Goal: Find specific page/section: Find specific page/section

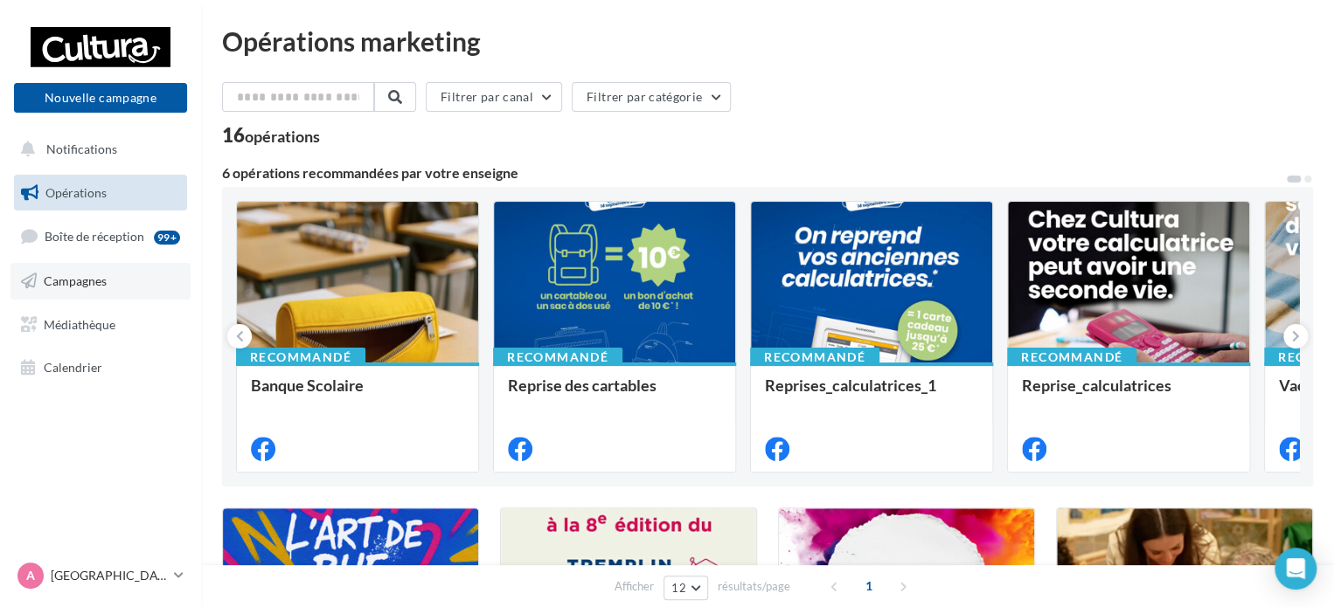
click at [101, 278] on span "Campagnes" at bounding box center [75, 281] width 63 height 15
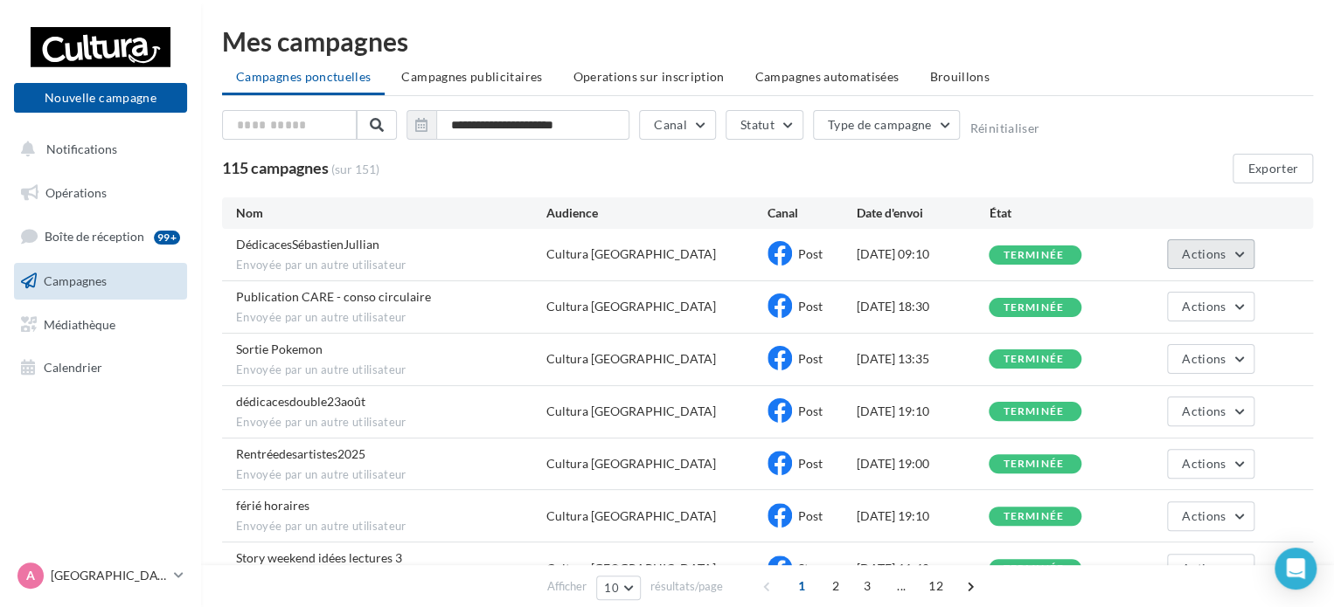
click at [1182, 248] on span "Actions" at bounding box center [1204, 253] width 44 height 15
click at [1140, 206] on div "Nom Audience Canal Date d'envoi État" at bounding box center [767, 213] width 1063 height 17
click at [1211, 255] on span "Actions" at bounding box center [1204, 253] width 44 height 15
click at [1051, 184] on div "**********" at bounding box center [767, 455] width 1091 height 690
click at [142, 246] on link "Boîte de réception 99+" at bounding box center [100, 237] width 180 height 38
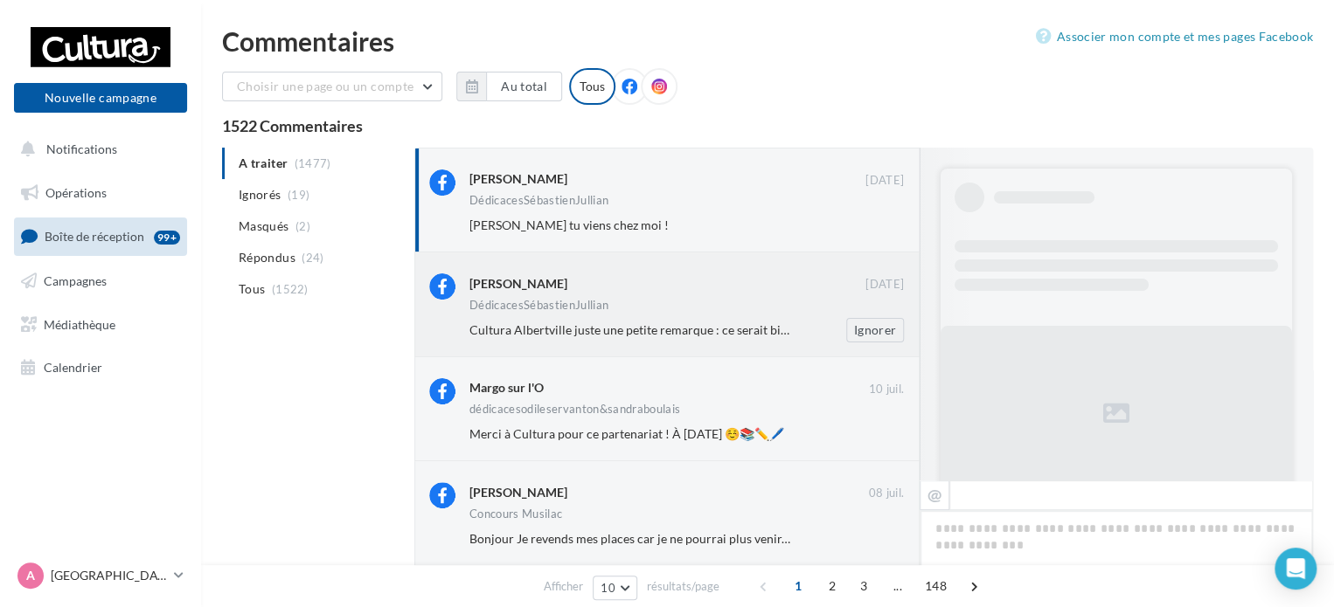
scroll to position [660, 0]
